Goal: Information Seeking & Learning: Find specific fact

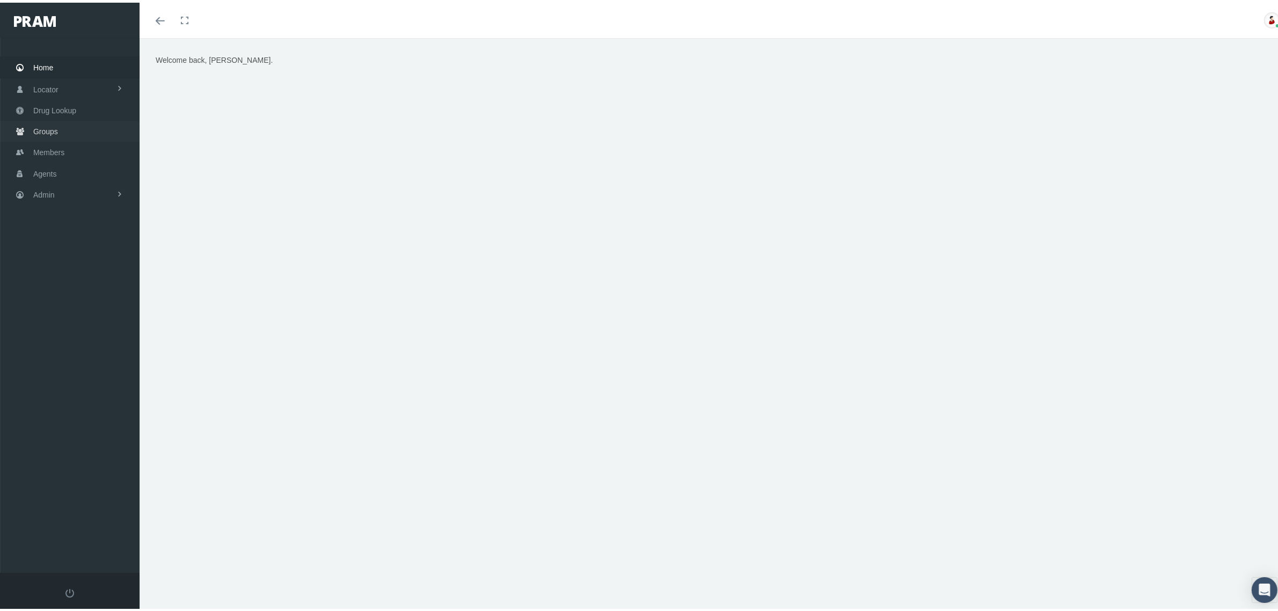
click at [56, 128] on span "Groups" at bounding box center [45, 129] width 25 height 20
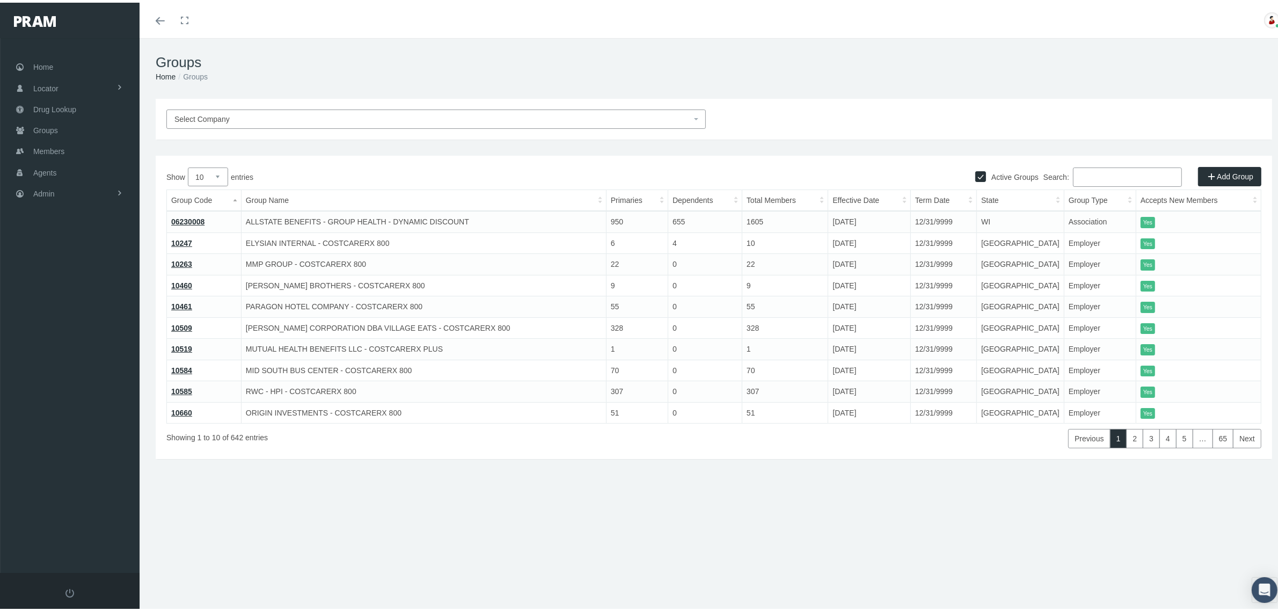
click at [1111, 173] on input "Search:" at bounding box center [1127, 174] width 109 height 19
paste input "IB0266"
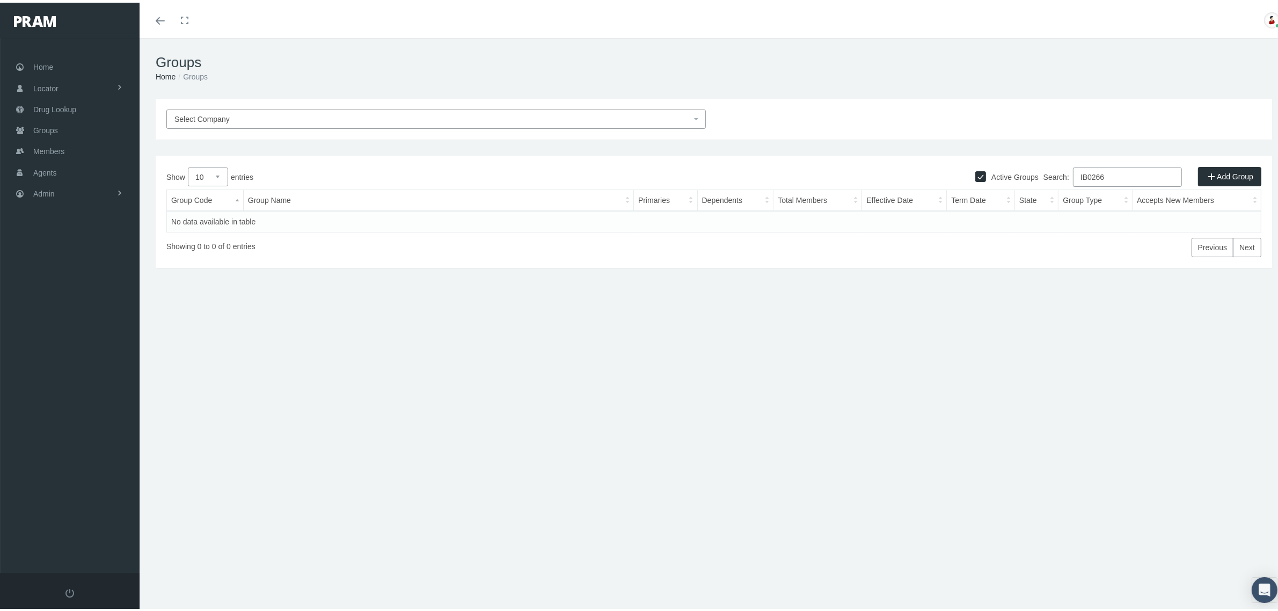
type input "IB0266"
click at [976, 173] on input "Active Groups" at bounding box center [981, 173] width 11 height 11
checkbox input "false"
drag, startPoint x: 476, startPoint y: 215, endPoint x: 248, endPoint y: 225, distance: 228.4
click at [248, 225] on td "RESOURCE EMPLOYMENT SOLUTIONS II LLC - GO (INACTIVE)" at bounding box center [438, 218] width 390 height 21
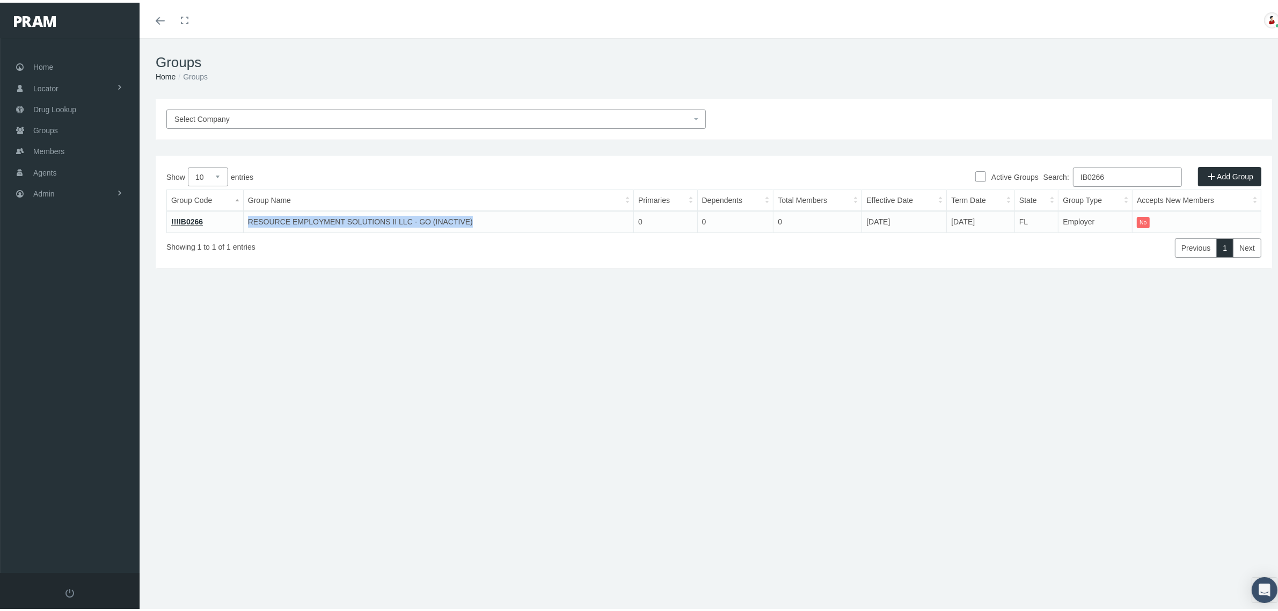
copy td "RESOURCE EMPLOYMENT SOLUTIONS II LLC - GO (INACTIVE)"
click at [1092, 172] on input "IB0266" at bounding box center [1127, 174] width 109 height 19
click at [1126, 173] on input "IB0266" at bounding box center [1127, 174] width 109 height 19
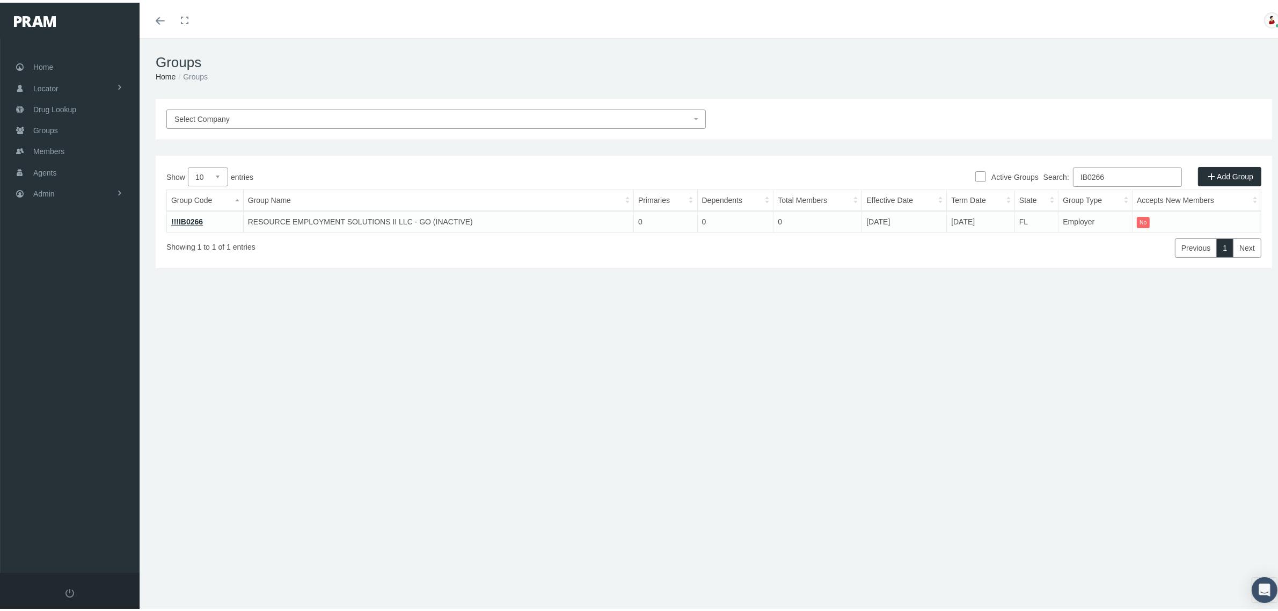
paste input "318"
type input "IB0318"
drag, startPoint x: 482, startPoint y: 216, endPoint x: 248, endPoint y: 225, distance: 234.3
click at [248, 225] on td "ELITE CARE AND STAFFING LLC - BRAND/GENERIC (INACTIVE)" at bounding box center [438, 218] width 390 height 21
copy td "ELITE CARE AND STAFFING LLC - BRAND/GENERIC (INACTIVE)"
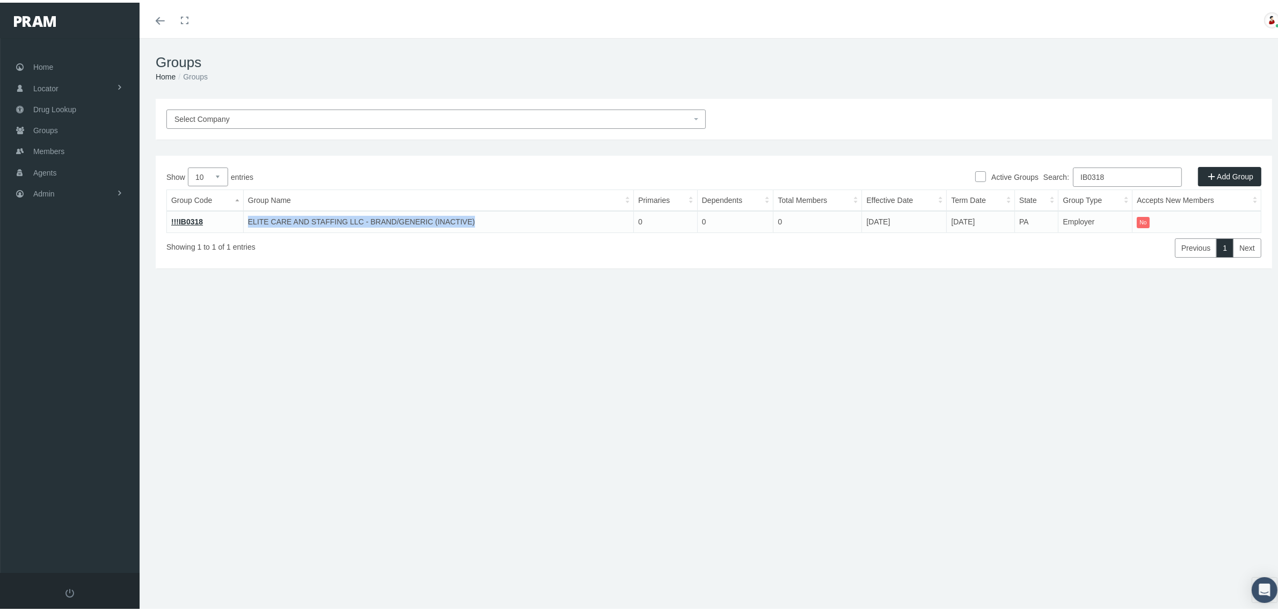
copy td "ELITE CARE AND STAFFING LLC - BRAND/GENERIC (INACTIVE)"
click at [180, 216] on link "!!!IB0318" at bounding box center [187, 219] width 32 height 9
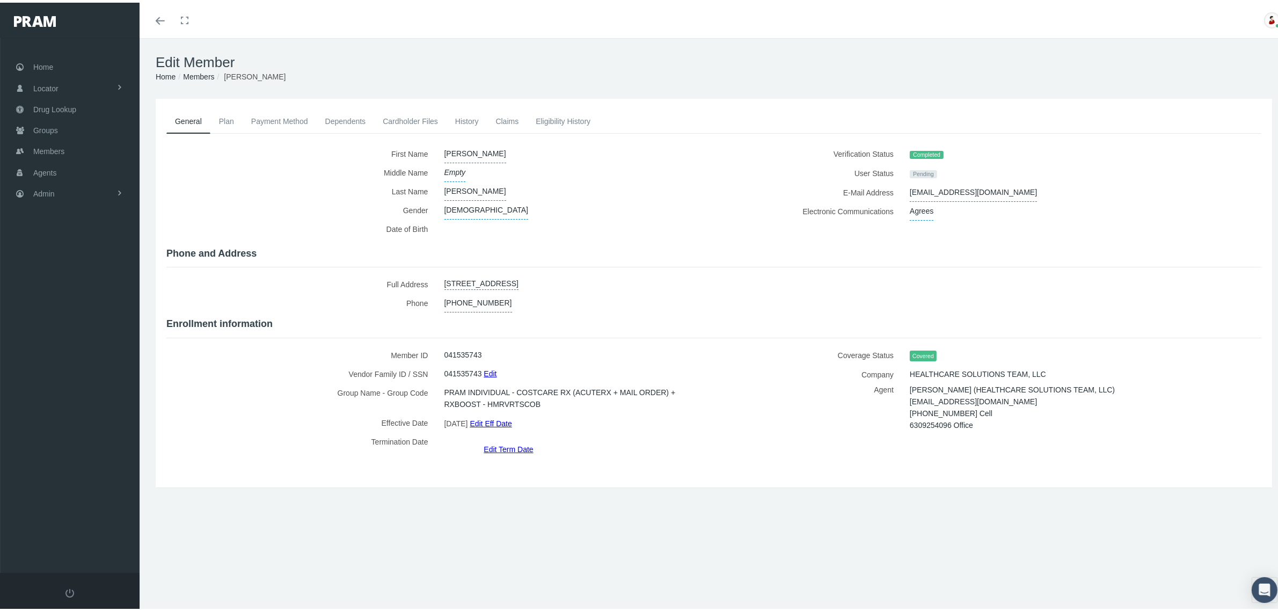
click at [309, 114] on link "Payment Method" at bounding box center [280, 119] width 74 height 24
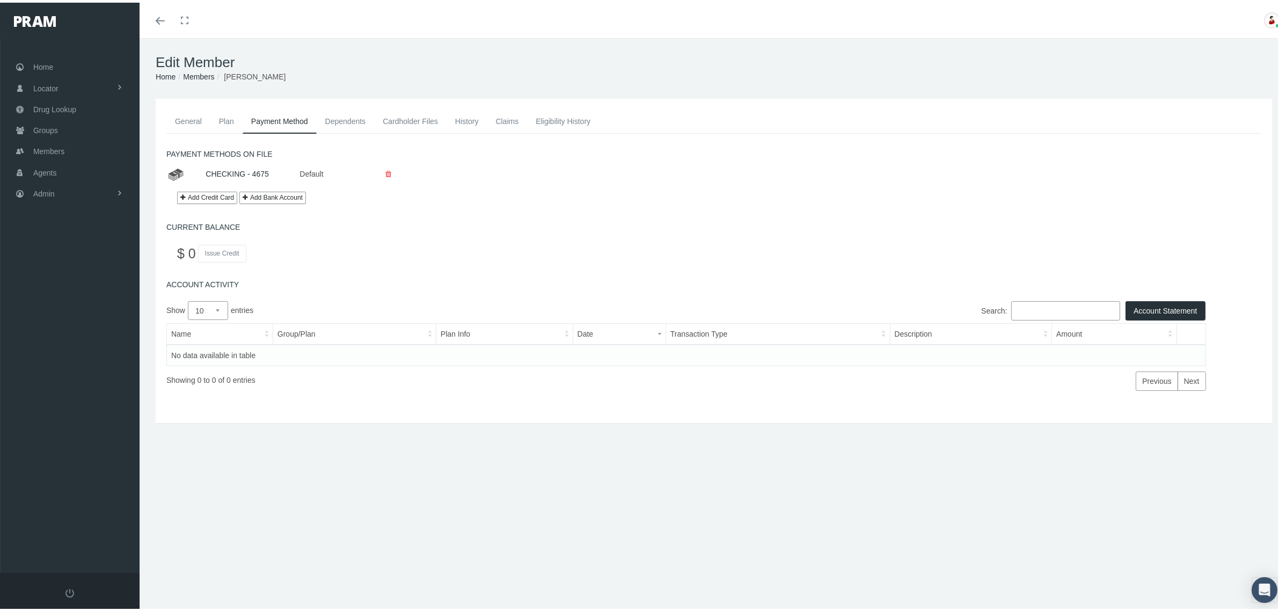
click at [226, 121] on link "Plan" at bounding box center [226, 119] width 32 height 24
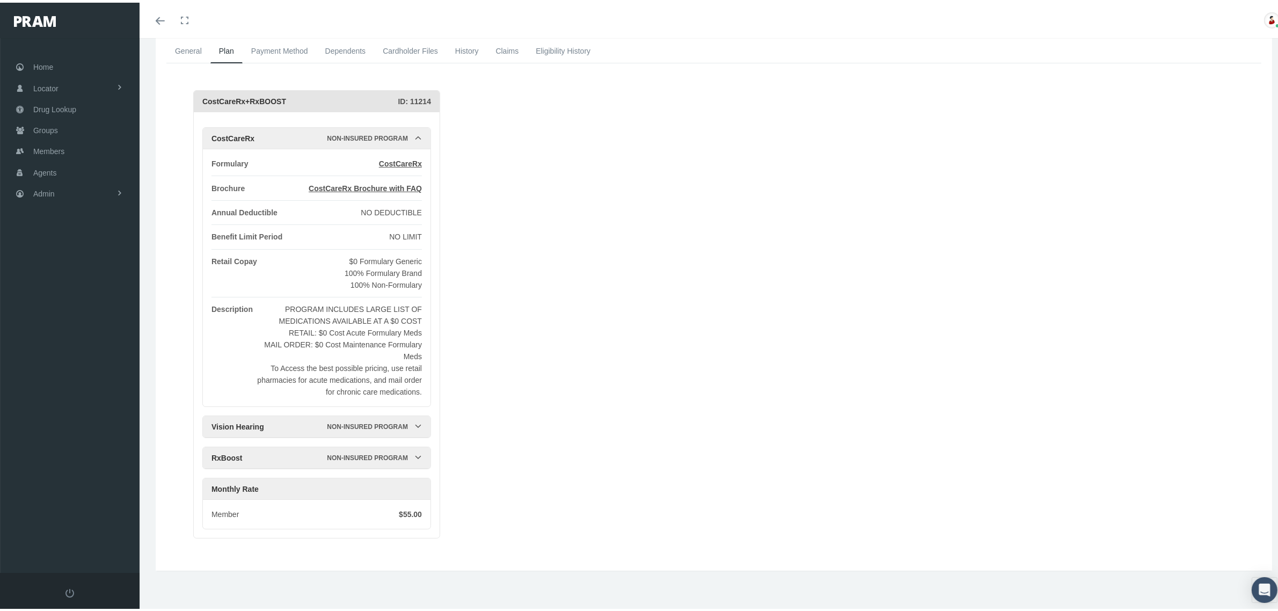
scroll to position [73, 0]
click at [301, 48] on link "Payment Method" at bounding box center [280, 47] width 74 height 24
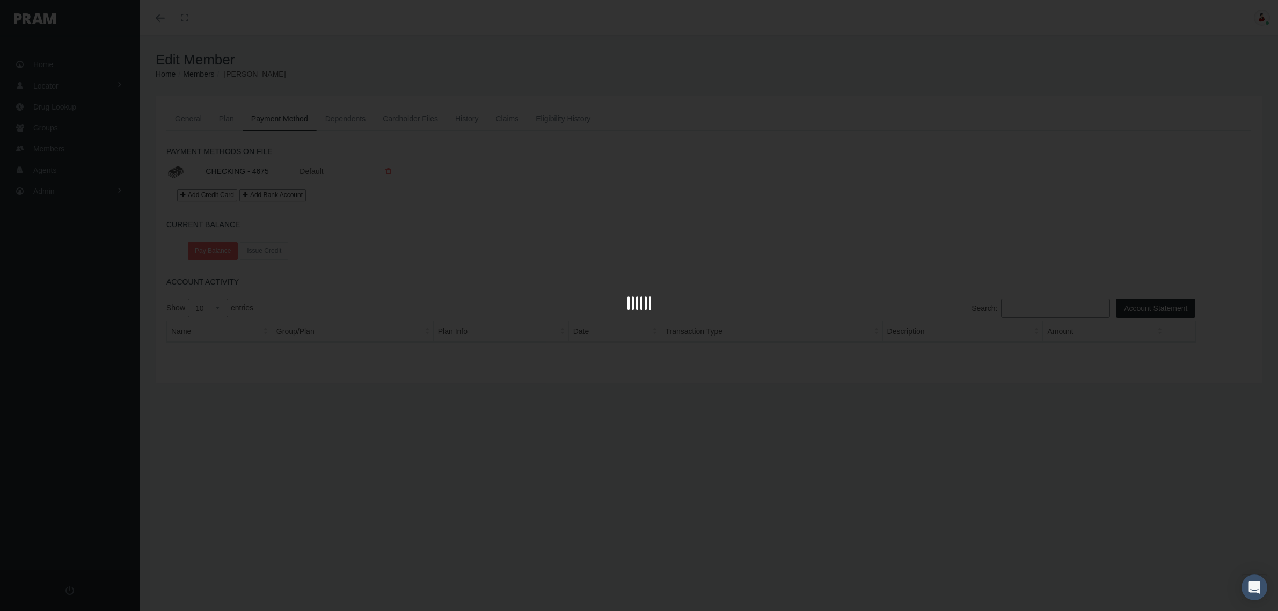
scroll to position [23, 0]
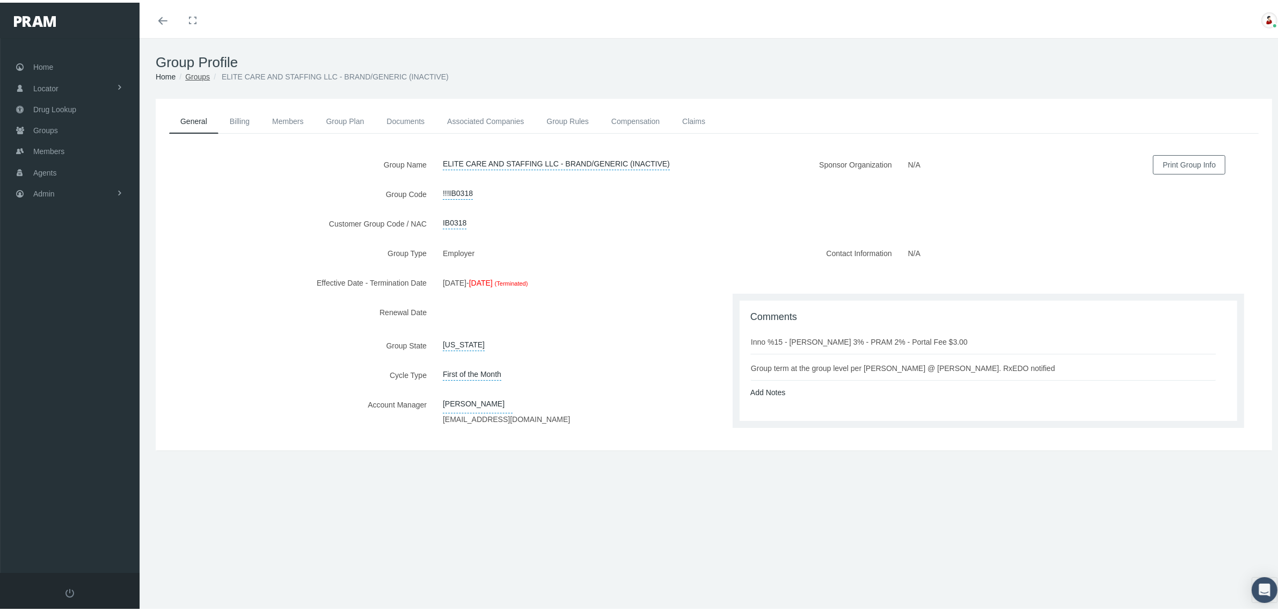
click at [192, 73] on link "Groups" at bounding box center [197, 74] width 25 height 9
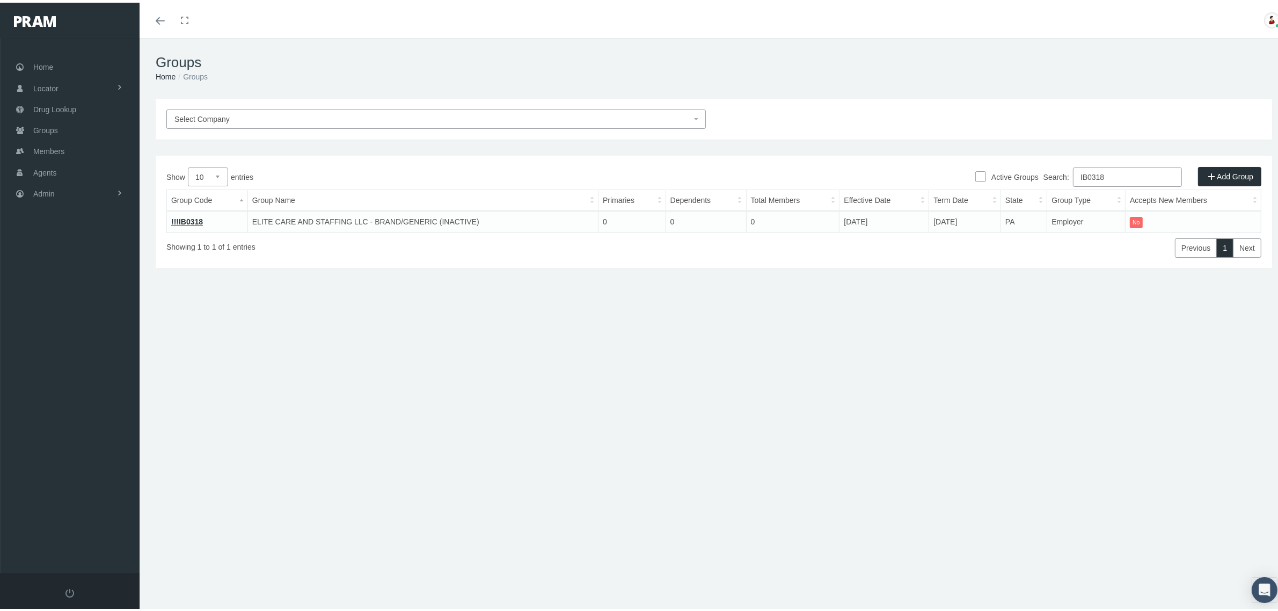
click at [1096, 175] on input "IB0318" at bounding box center [1127, 174] width 109 height 19
paste input "H2NAREB2"
type input "H2NAREB2"
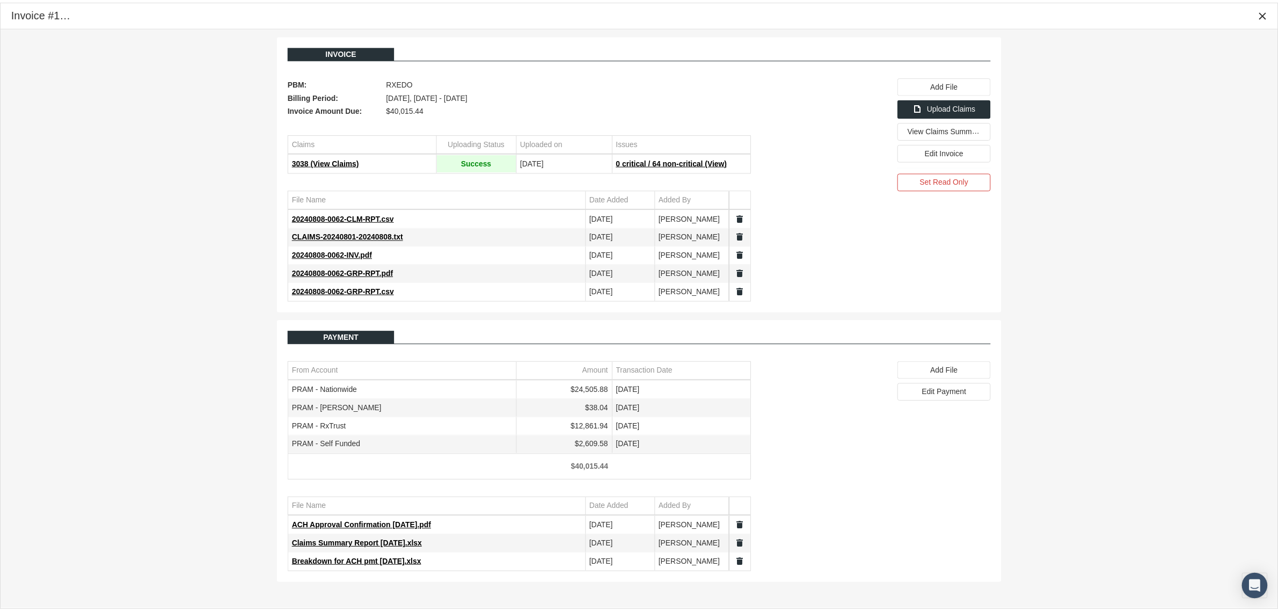
scroll to position [27, 0]
click at [1270, 11] on icon "Close" at bounding box center [1273, 14] width 10 height 10
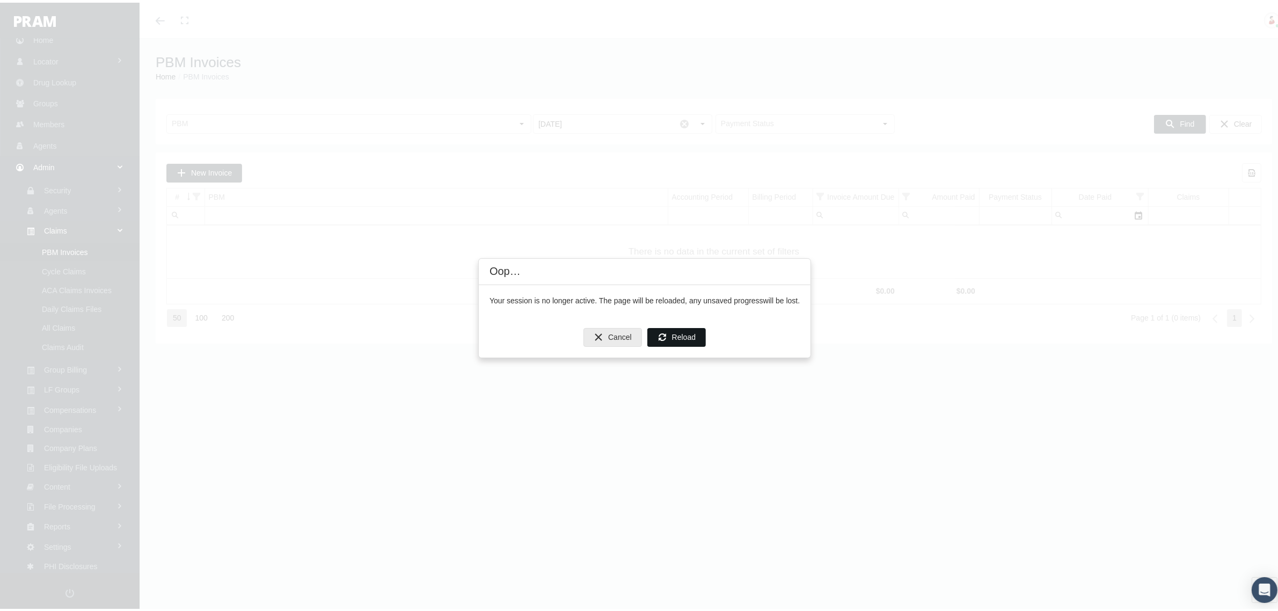
click at [680, 330] on span "Reload" at bounding box center [684, 334] width 24 height 9
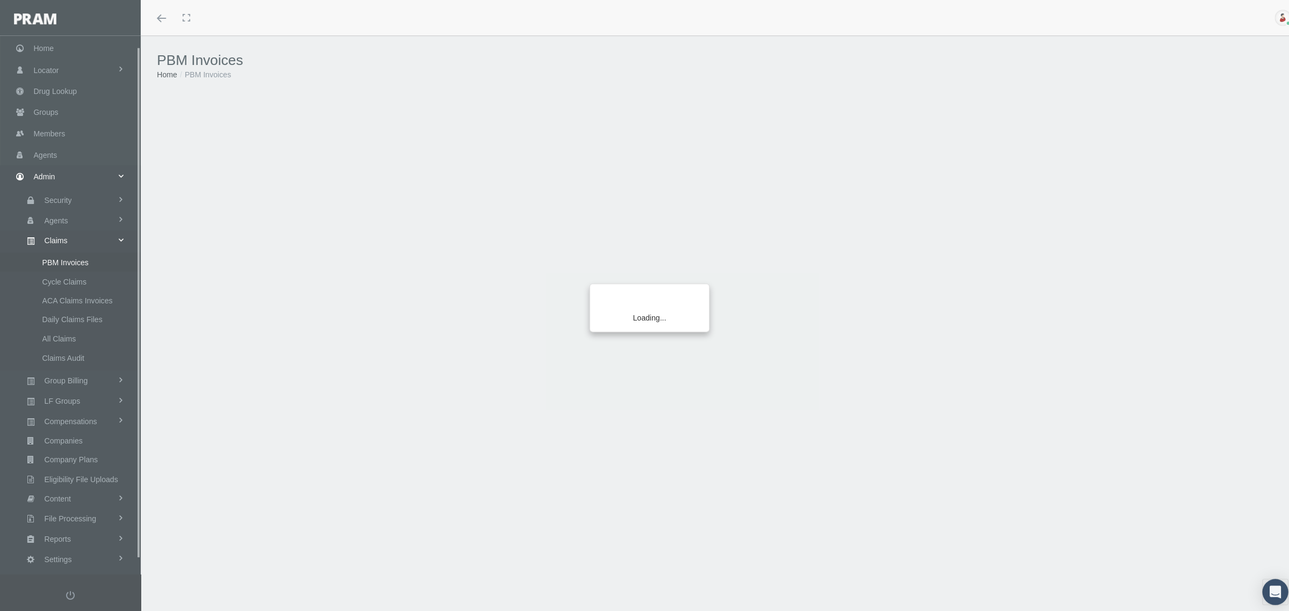
scroll to position [27, 0]
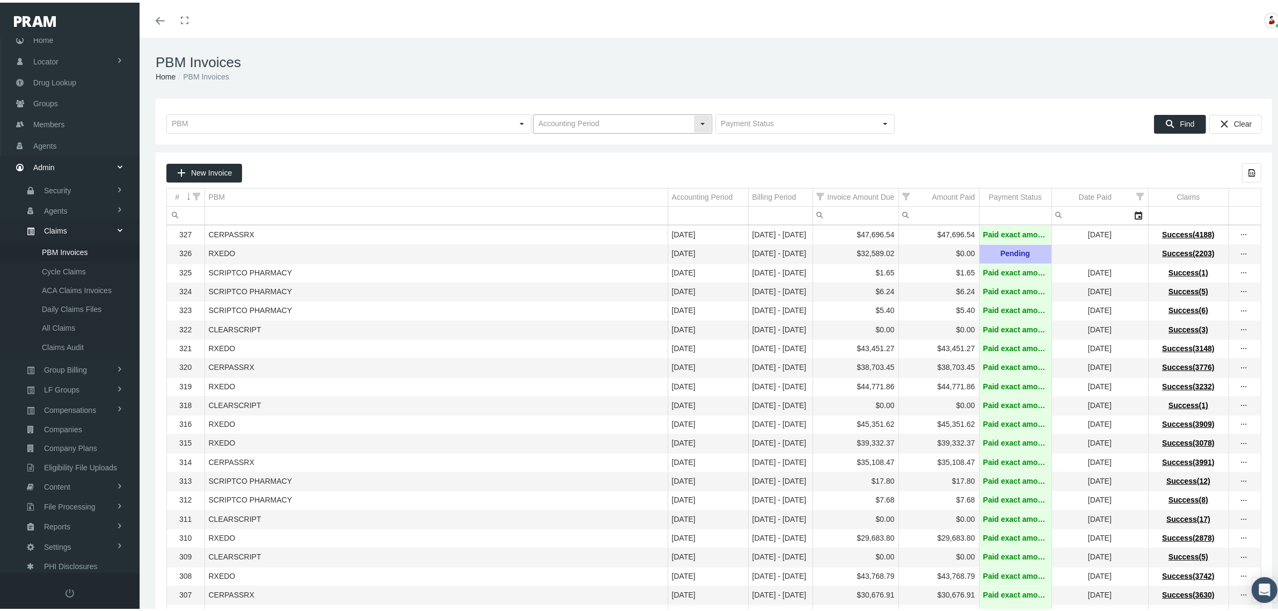
click at [696, 118] on div "Select" at bounding box center [702, 121] width 17 height 17
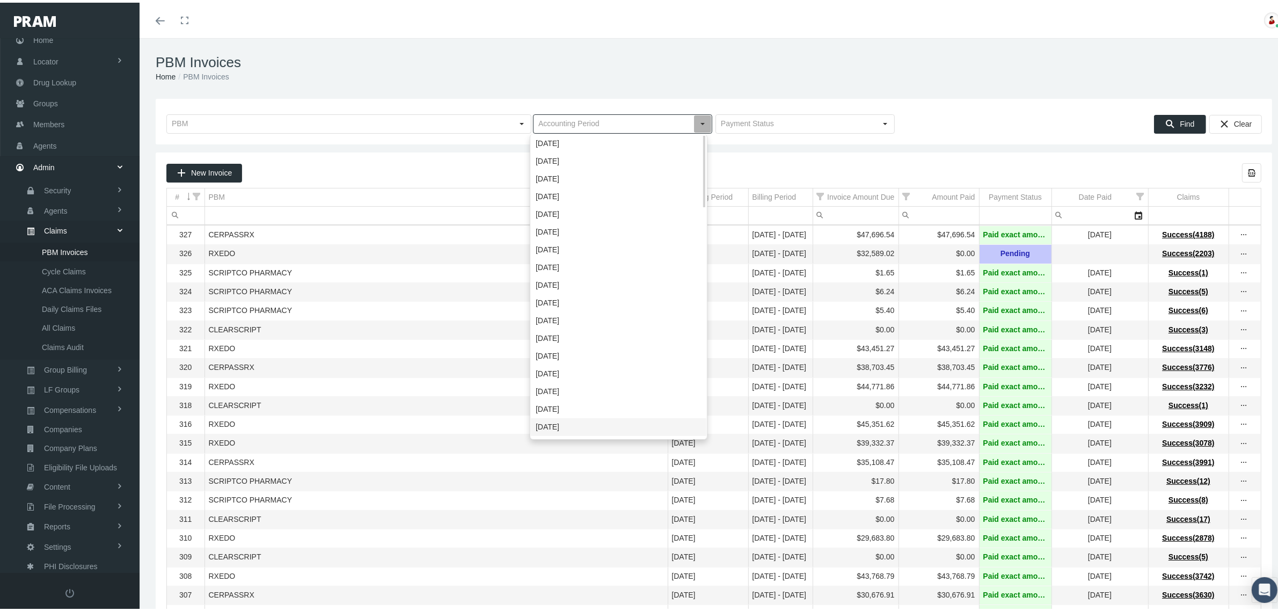
click at [554, 420] on div "July 2024" at bounding box center [619, 425] width 176 height 18
type input "July 2024"
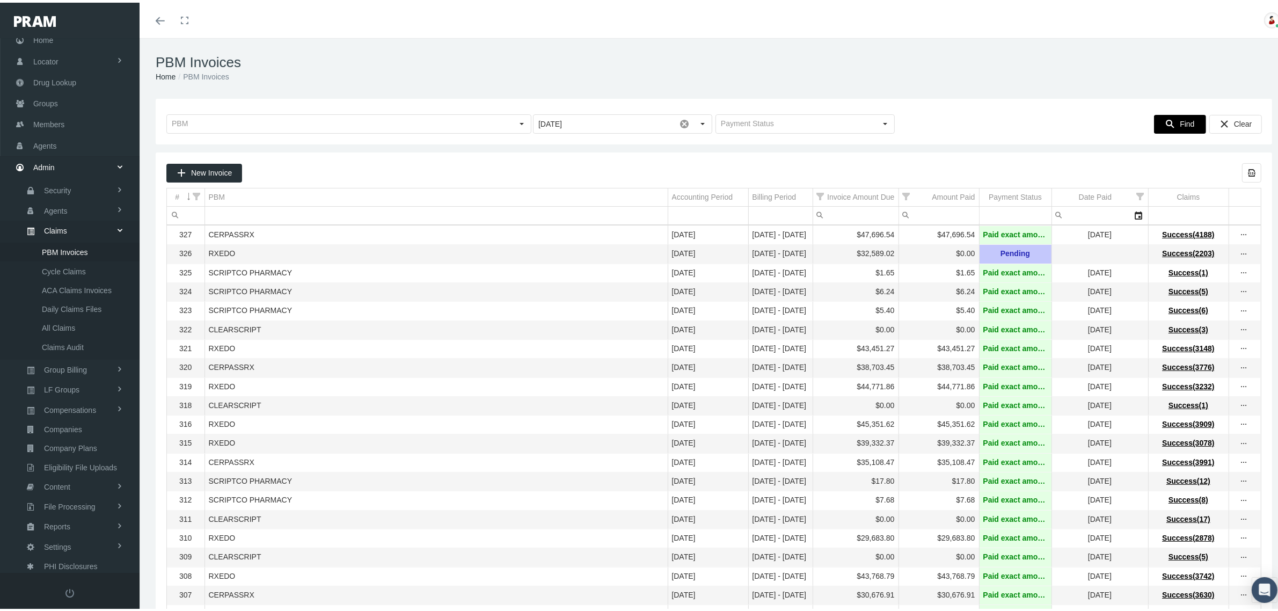
click at [1166, 121] on icon "Find" at bounding box center [1171, 122] width 10 height 10
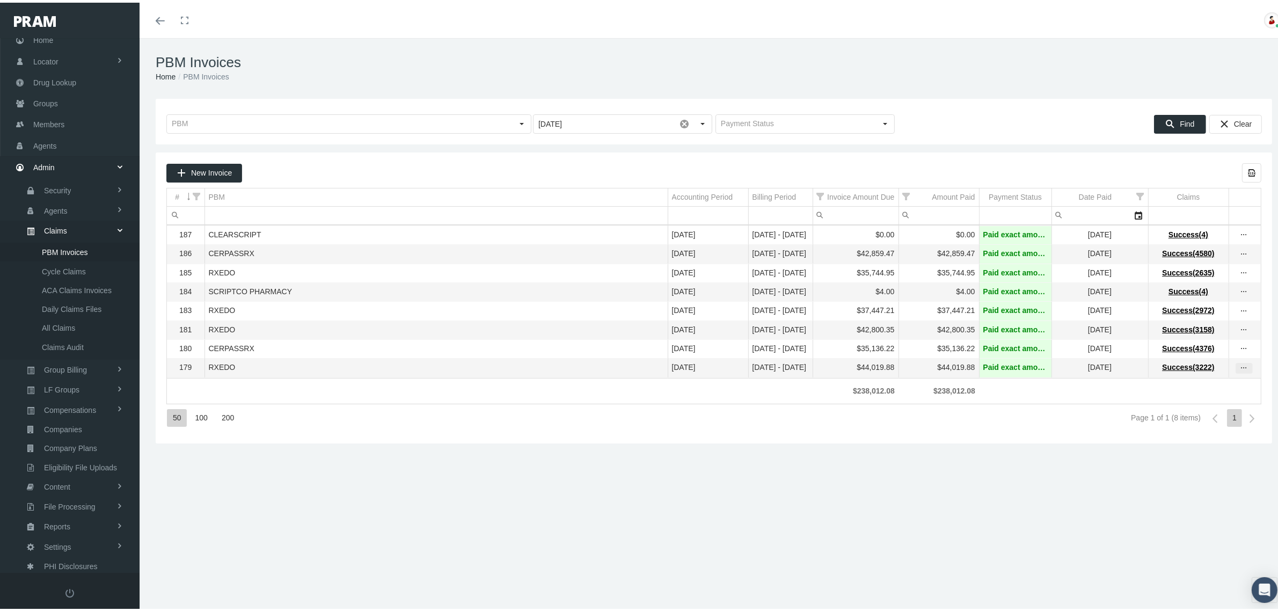
click at [1240, 370] on icon "more" at bounding box center [1245, 366] width 10 height 10
click at [1213, 390] on div "View Invoice" at bounding box center [1189, 391] width 105 height 23
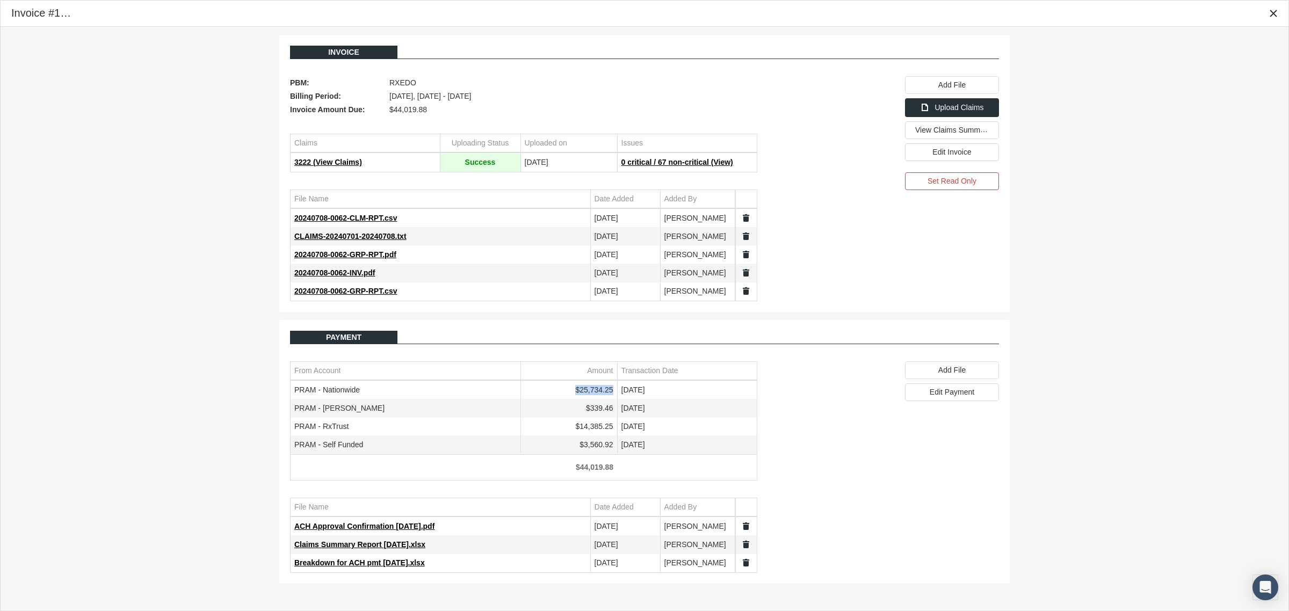
drag, startPoint x: 578, startPoint y: 393, endPoint x: 611, endPoint y: 392, distance: 33.3
click at [611, 392] on td "$25,734.25" at bounding box center [568, 390] width 97 height 18
copy td "$25,734.25"
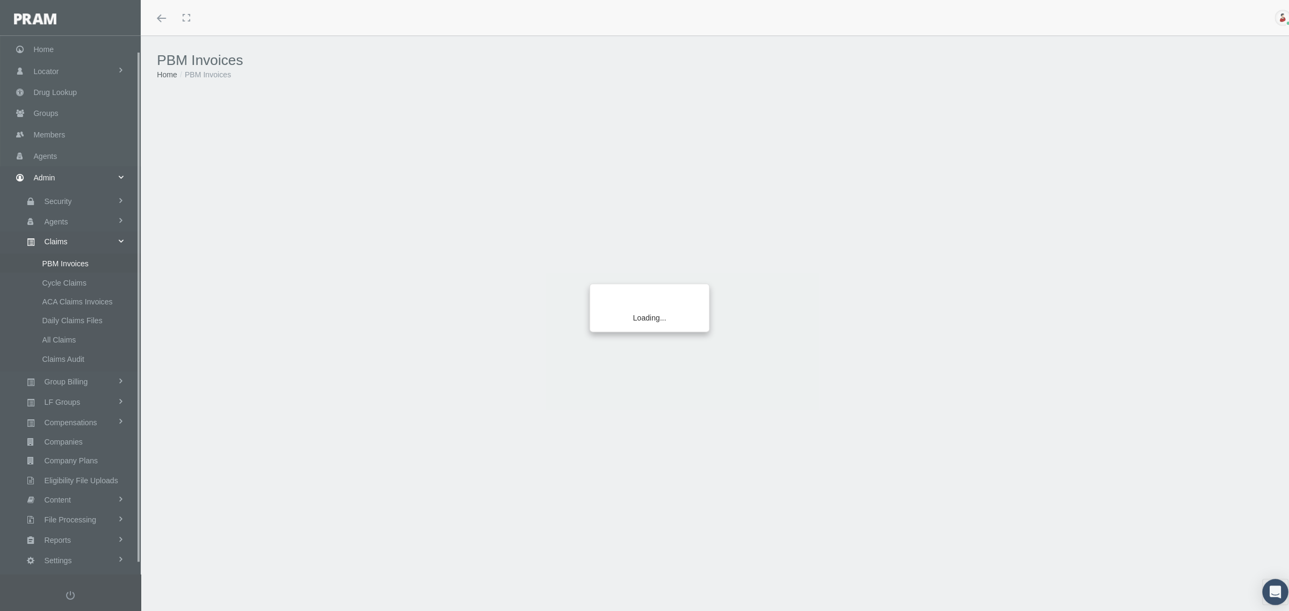
scroll to position [27, 0]
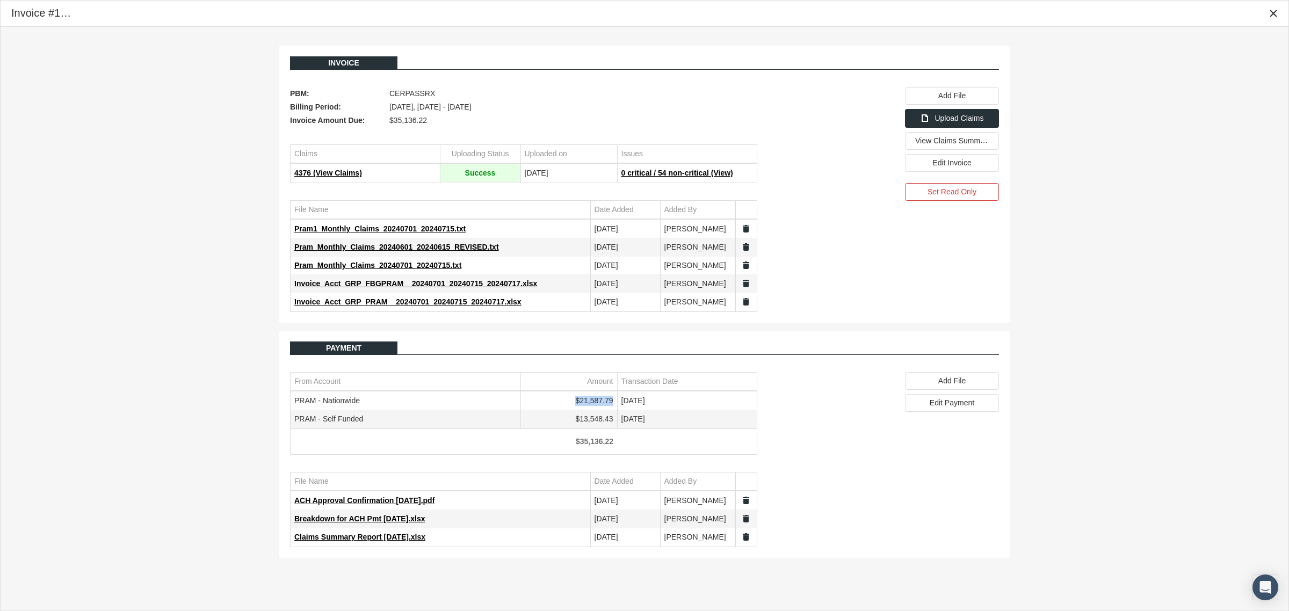
drag, startPoint x: 612, startPoint y: 403, endPoint x: 577, endPoint y: 406, distance: 35.0
click at [577, 406] on td "$21,587.79" at bounding box center [568, 401] width 97 height 18
copy td "$21,587.79"
click at [848, 229] on div at bounding box center [824, 199] width 134 height 225
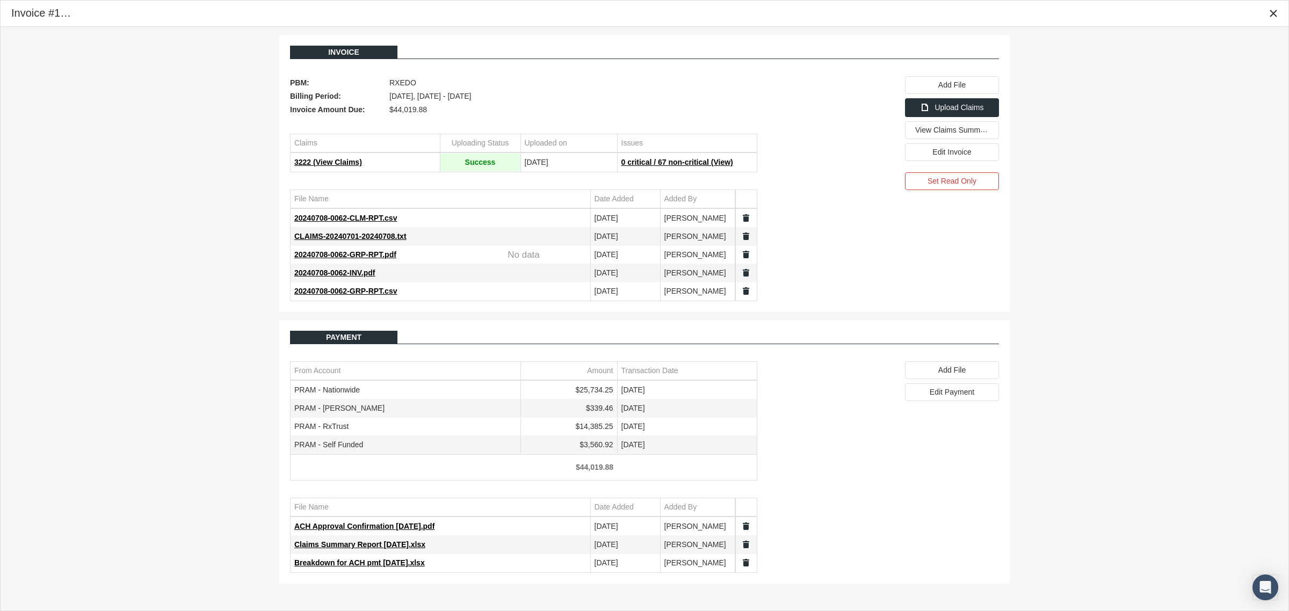
scroll to position [27, 0]
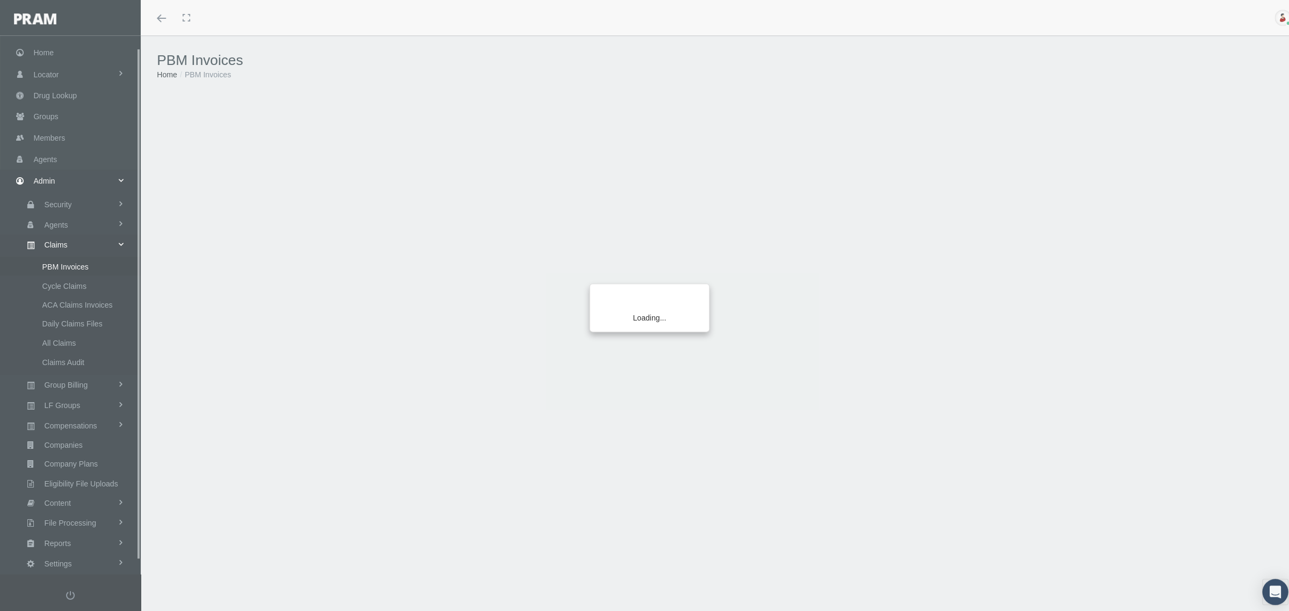
scroll to position [27, 0]
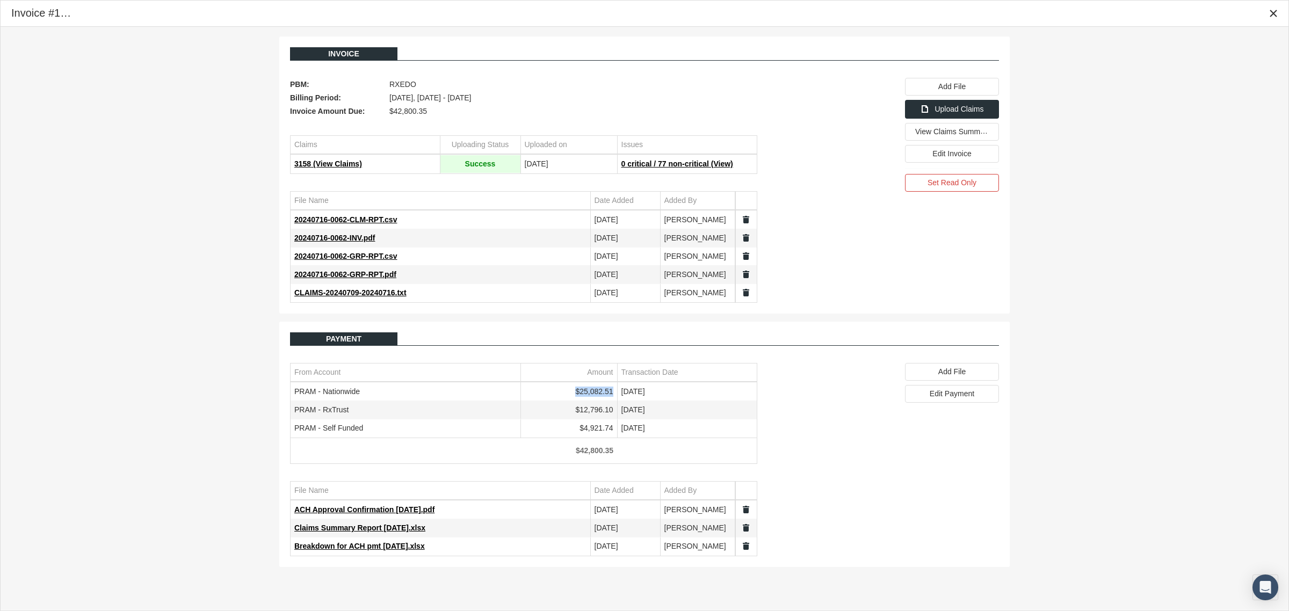
drag, startPoint x: 613, startPoint y: 395, endPoint x: 577, endPoint y: 398, distance: 35.6
click at [577, 398] on td "$25,082.51" at bounding box center [568, 392] width 97 height 18
copy td "$25,082.51"
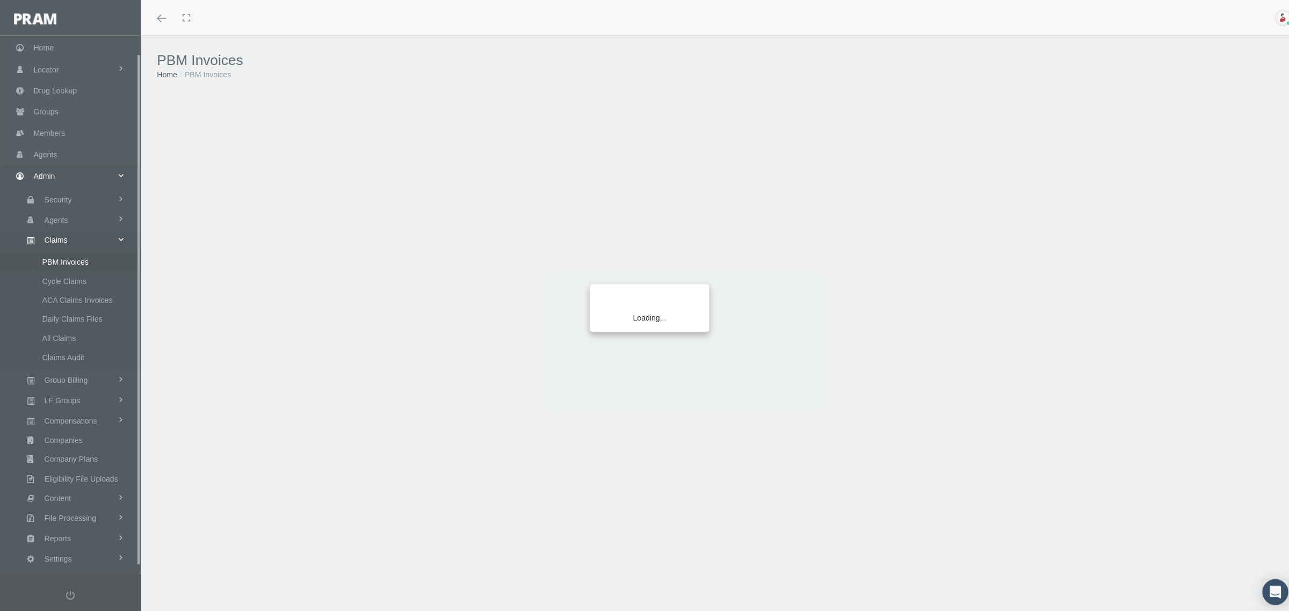
scroll to position [27, 0]
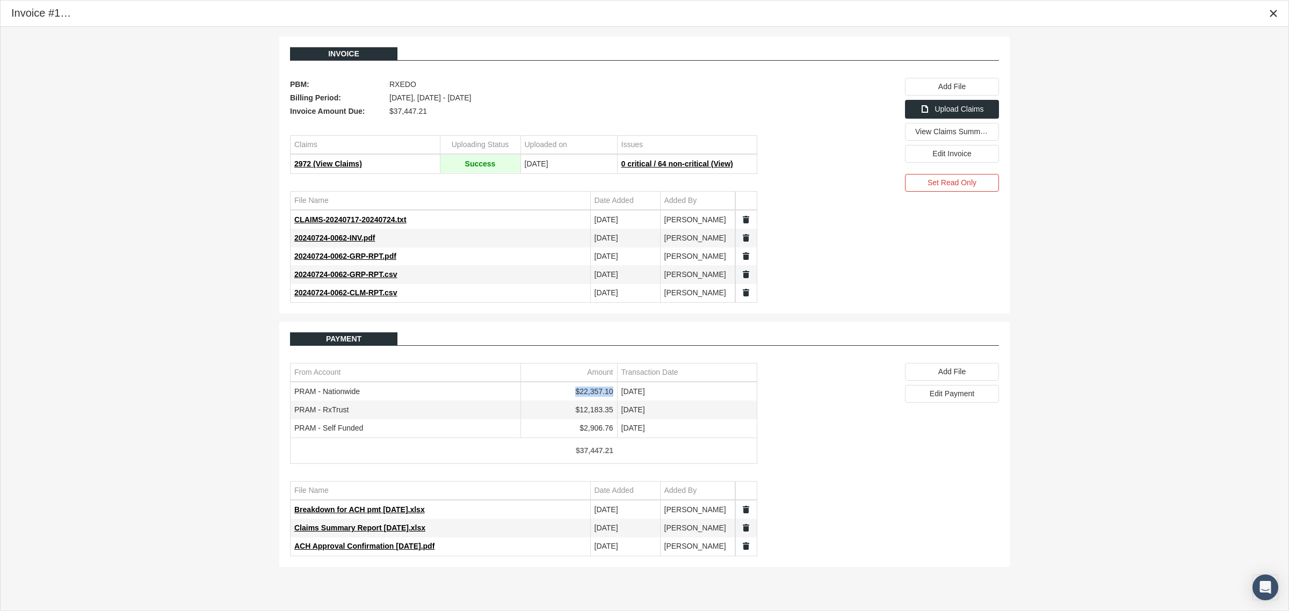
drag, startPoint x: 614, startPoint y: 392, endPoint x: 578, endPoint y: 396, distance: 35.6
click at [578, 396] on td "$22,357.10" at bounding box center [568, 392] width 97 height 18
copy td "$22,357.10"
